Goal: Find specific page/section: Find specific page/section

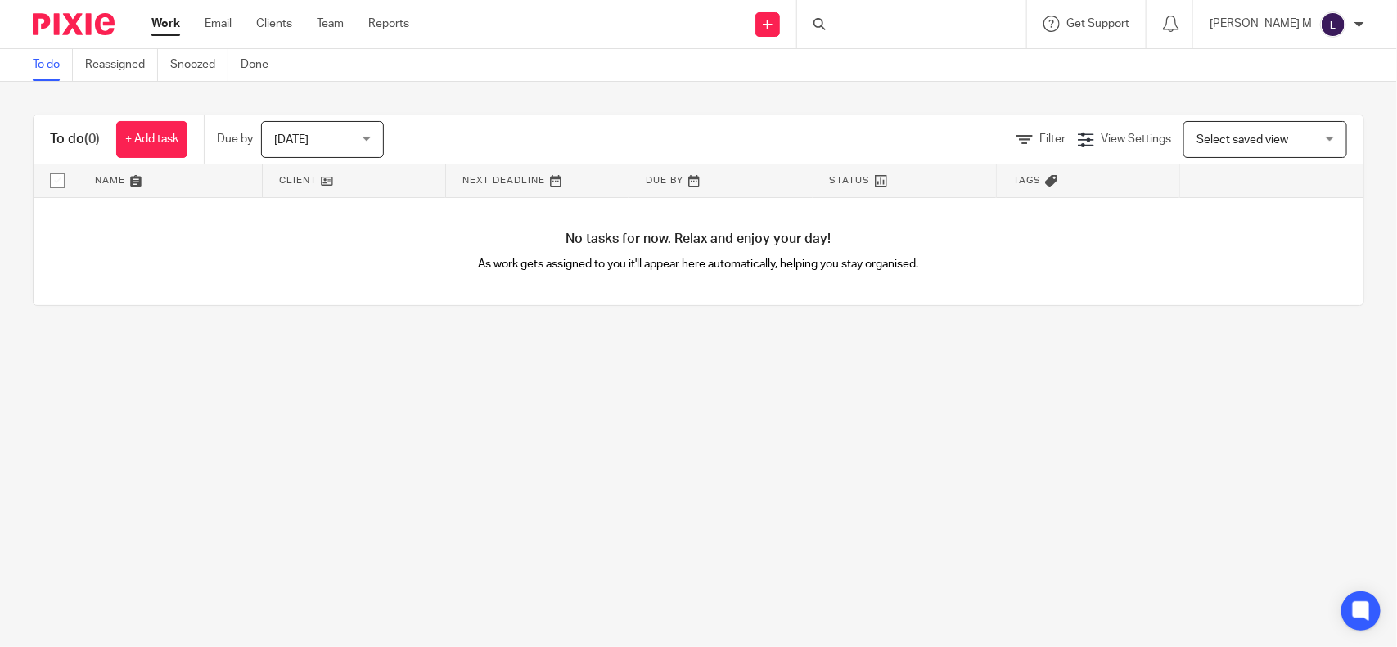
click at [882, 23] on div at bounding box center [911, 24] width 229 height 48
click at [876, 22] on input "Search" at bounding box center [903, 27] width 147 height 15
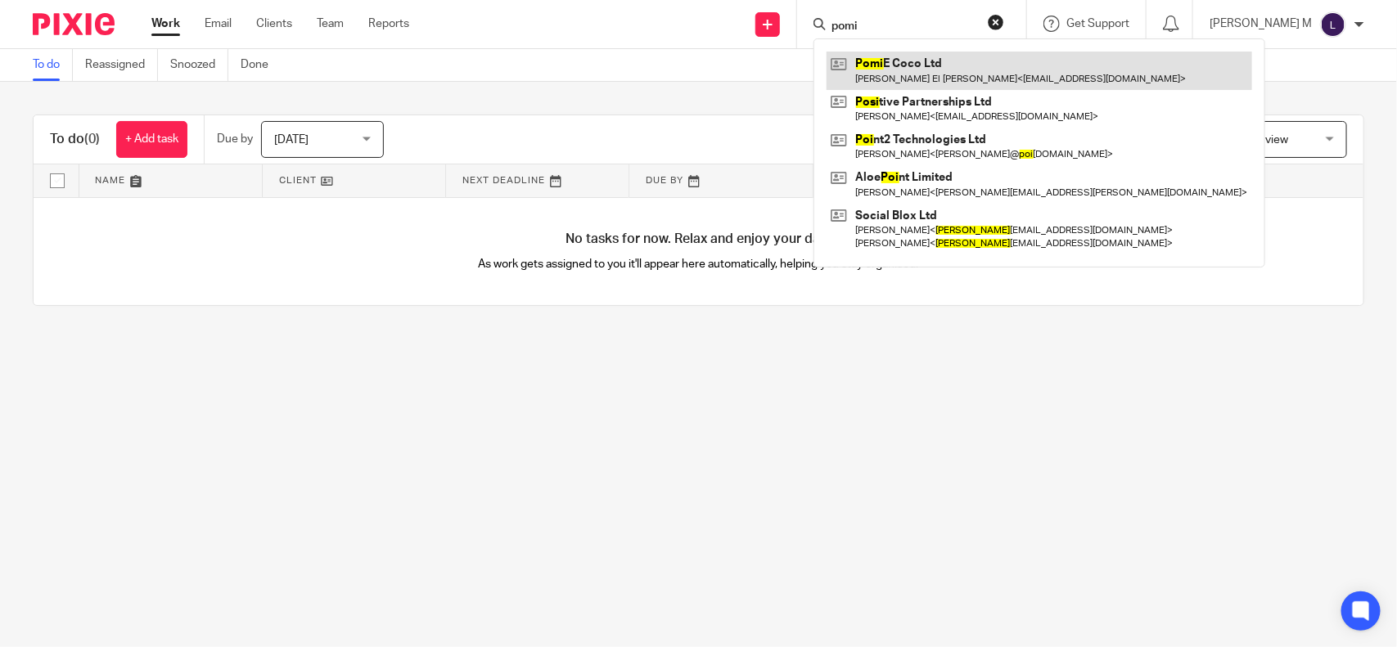
type input "pomi"
click at [954, 66] on link at bounding box center [1040, 71] width 426 height 38
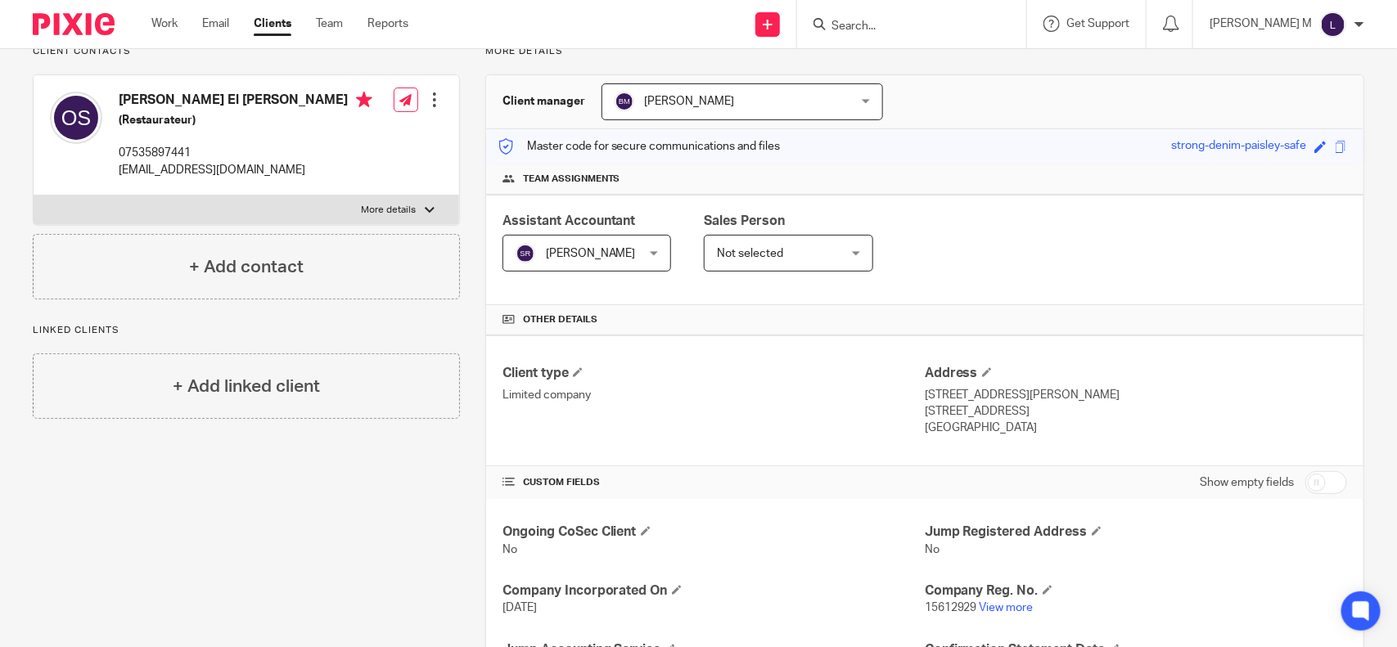
scroll to position [133, 0]
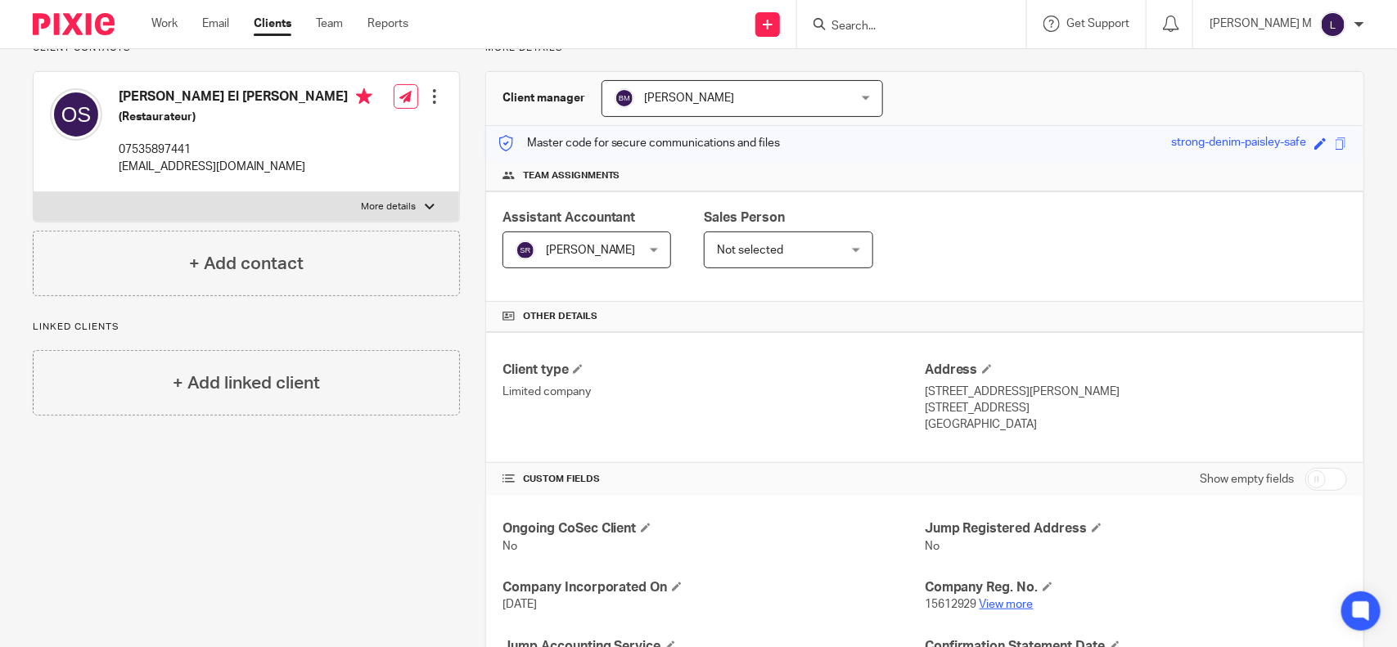
click at [993, 602] on link "View more" at bounding box center [1007, 604] width 54 height 11
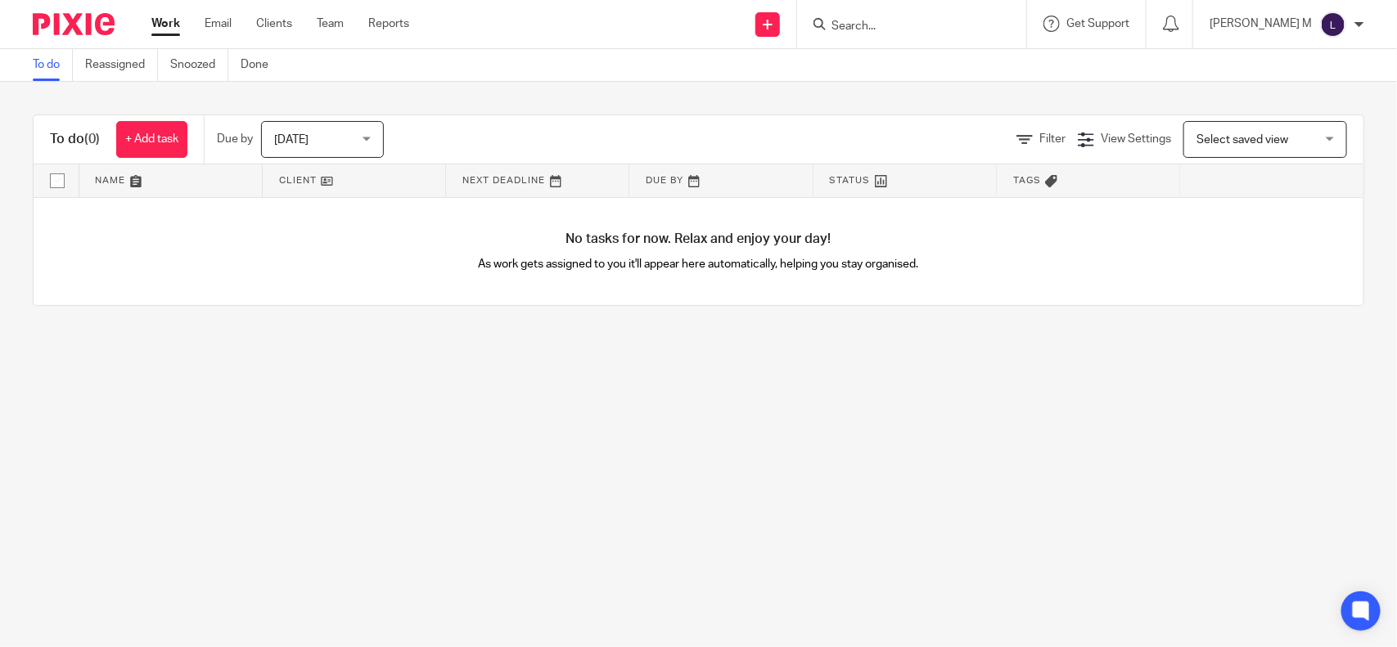
click at [888, 20] on input "Search" at bounding box center [903, 27] width 147 height 15
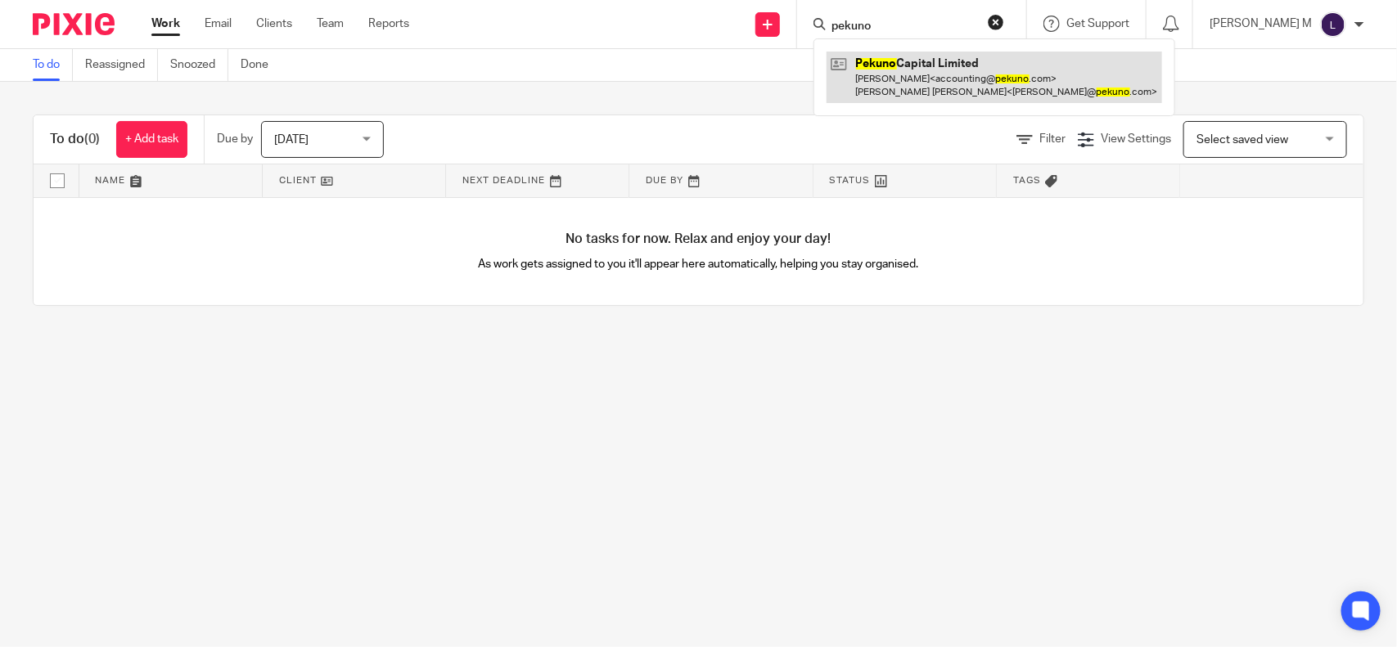
type input "pekuno"
click at [922, 60] on link at bounding box center [995, 77] width 336 height 51
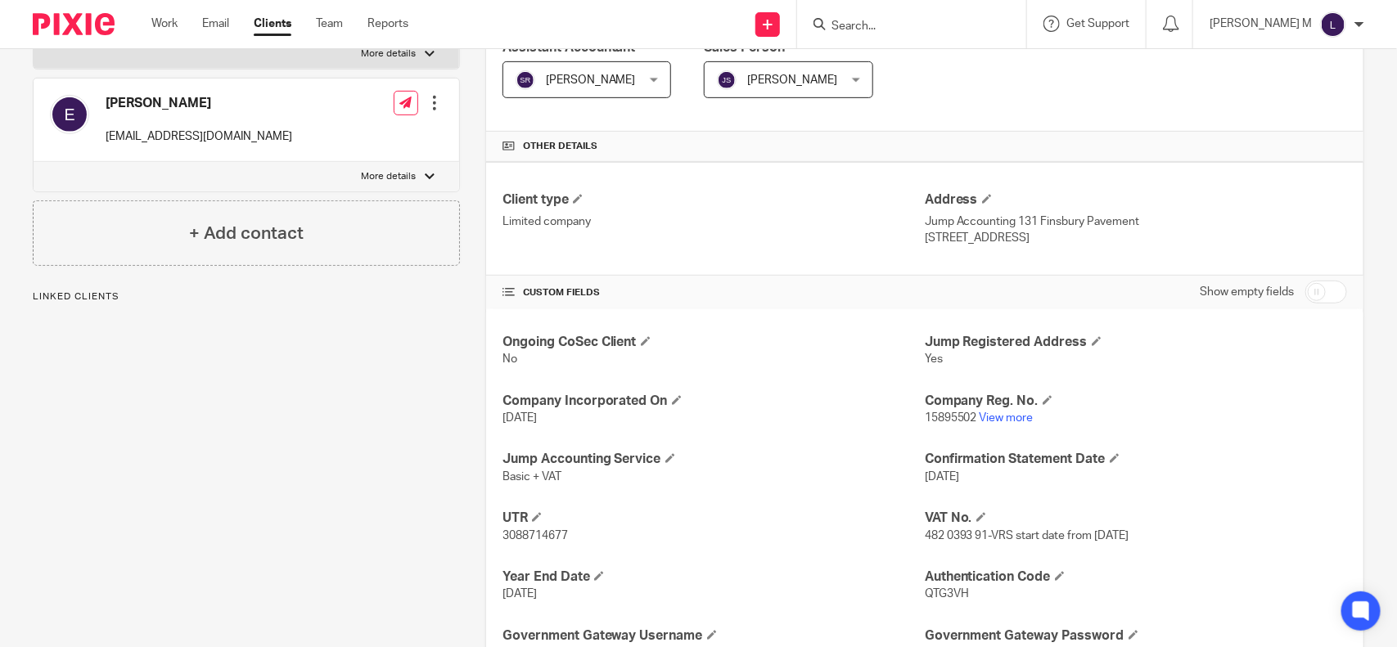
scroll to position [318, 0]
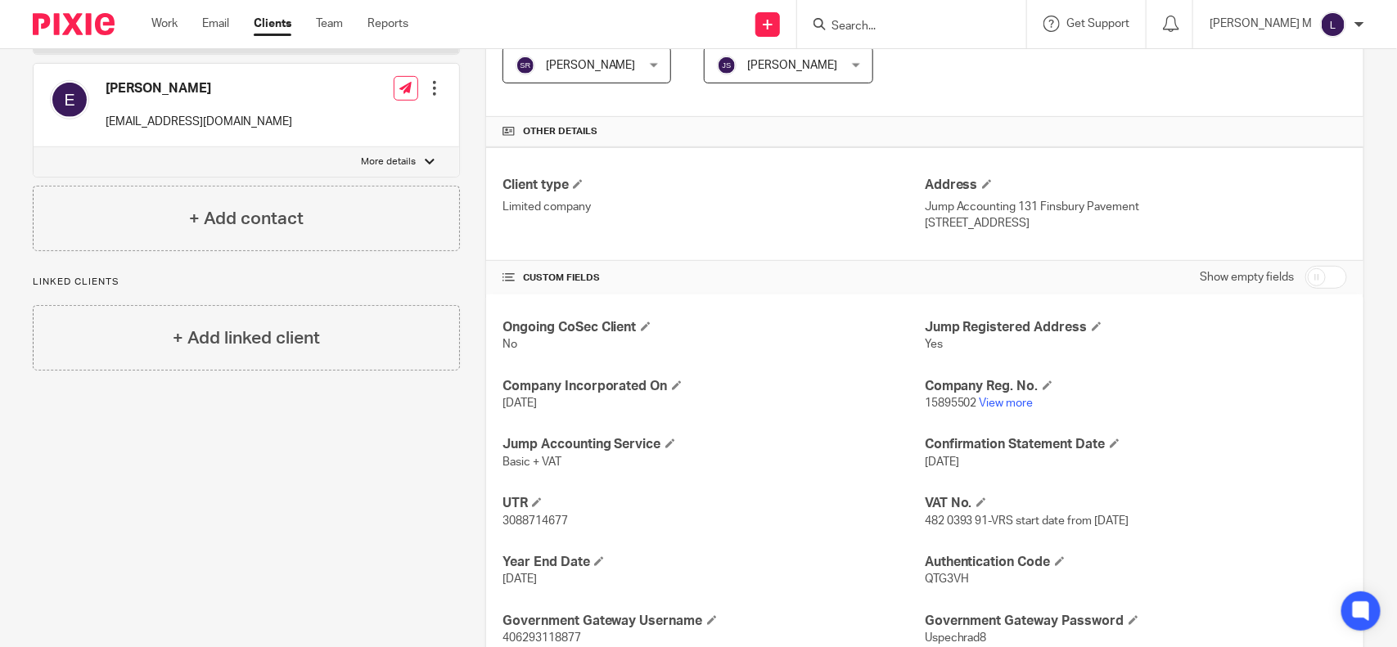
click at [982, 412] on p "15895502 View more" at bounding box center [1136, 403] width 422 height 16
click at [987, 407] on link "View more" at bounding box center [1007, 403] width 54 height 11
